Goal: Task Accomplishment & Management: Manage account settings

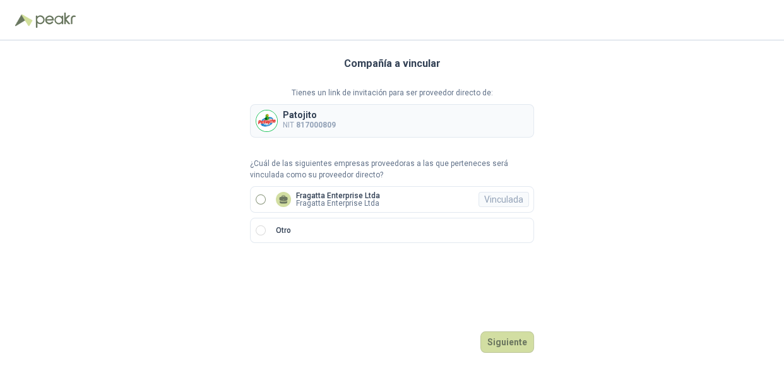
click at [307, 196] on p "Fragatta Enterprise Ltda" at bounding box center [338, 196] width 84 height 8
click at [501, 344] on button "Ingresar" at bounding box center [509, 341] width 50 height 21
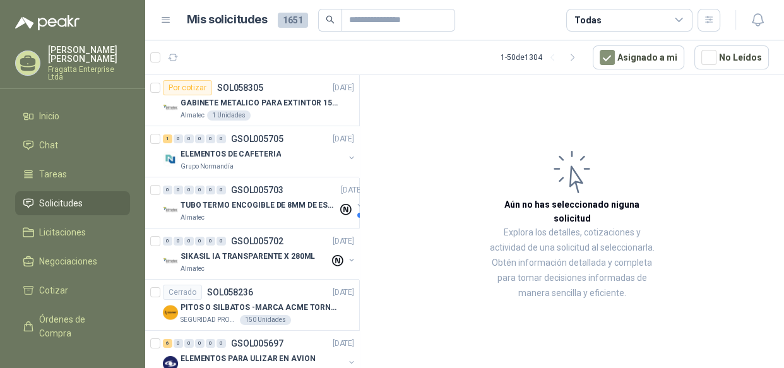
click at [682, 18] on icon at bounding box center [678, 19] width 7 height 3
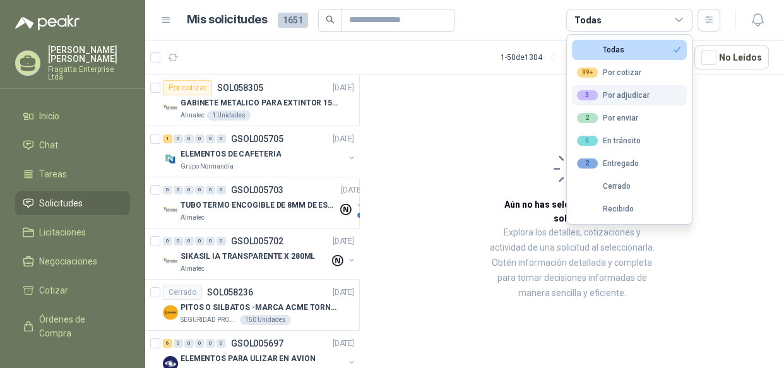
click at [641, 90] on div "3 Por adjudicar" at bounding box center [613, 95] width 73 height 10
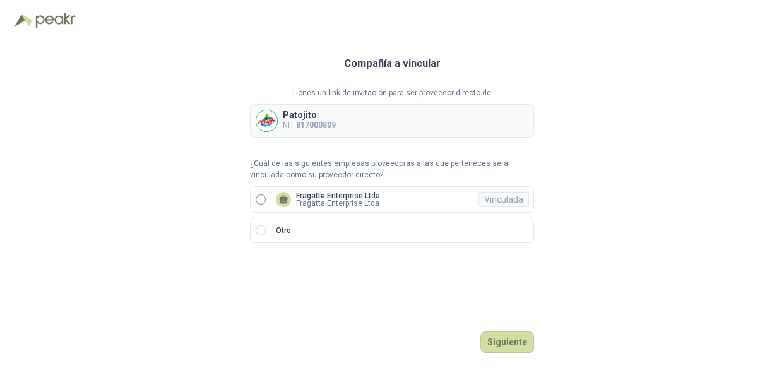
click at [323, 201] on p "Fragatta Enterprise Ltda" at bounding box center [338, 203] width 84 height 8
click at [515, 337] on button "Ingresar" at bounding box center [509, 341] width 50 height 21
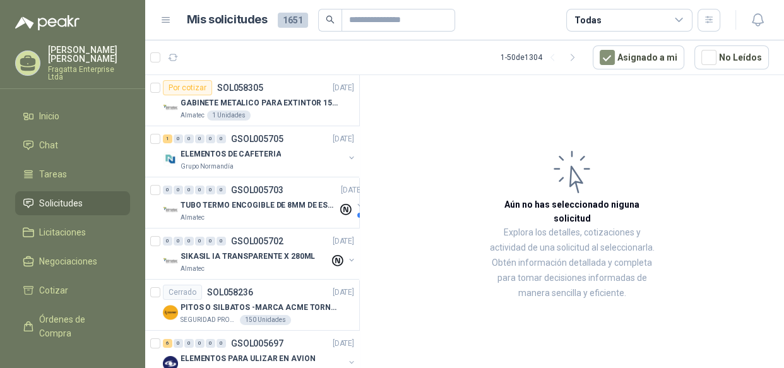
click at [675, 23] on icon at bounding box center [678, 20] width 11 height 11
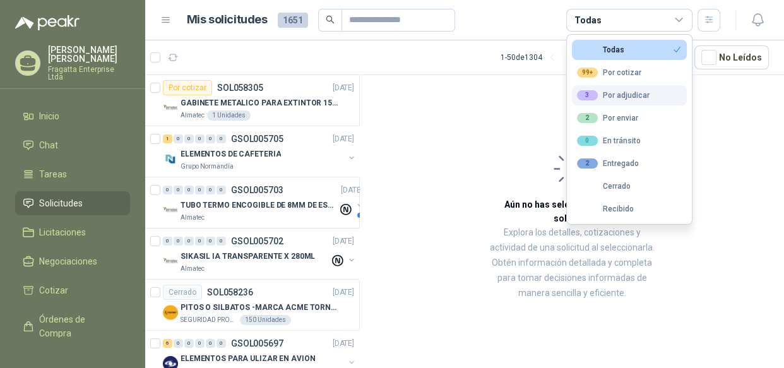
click at [627, 92] on div "3 Por adjudicar" at bounding box center [613, 95] width 73 height 10
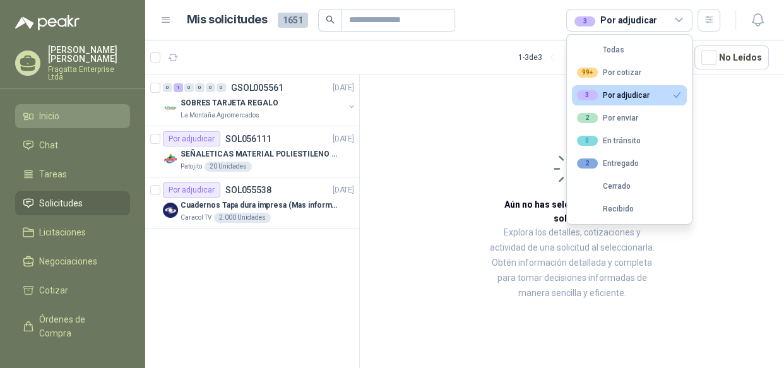
click at [55, 109] on span "Inicio" at bounding box center [49, 116] width 20 height 14
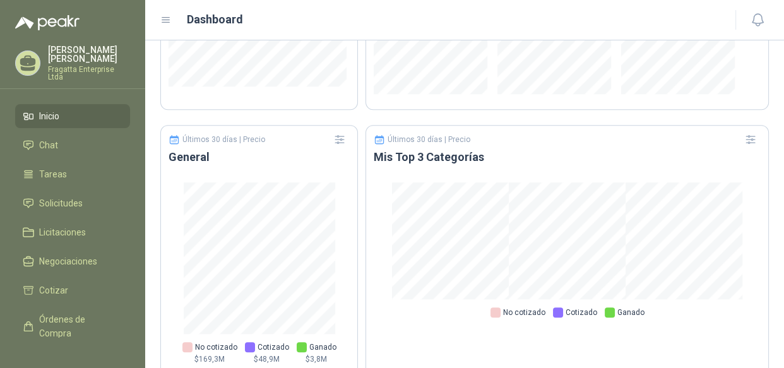
scroll to position [856, 0]
